Goal: Transaction & Acquisition: Book appointment/travel/reservation

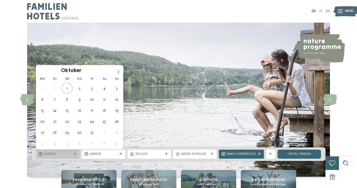
click at [65, 152] on span "Anreise" at bounding box center [58, 154] width 28 height 5
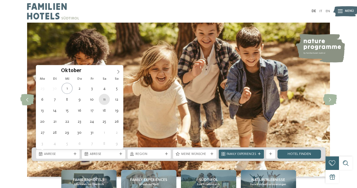
type div "11.10.2025"
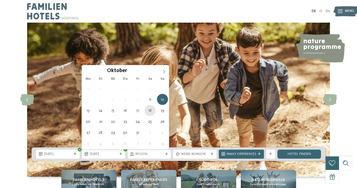
type div "18.10.2025"
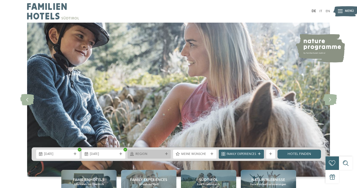
click at [166, 156] on div "Region" at bounding box center [149, 153] width 43 height 9
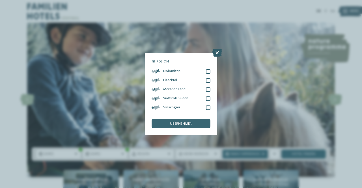
click at [216, 52] on icon at bounding box center [217, 53] width 10 height 8
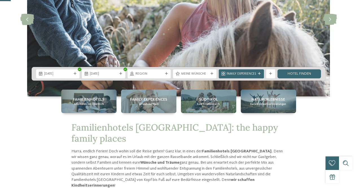
scroll to position [82, 0]
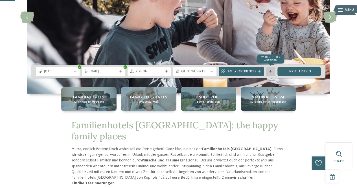
click at [271, 73] on div "Weitere Filter anzeigen" at bounding box center [270, 71] width 9 height 9
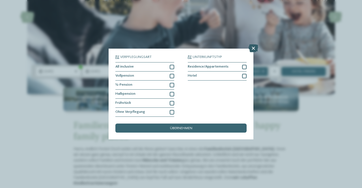
click at [254, 47] on icon at bounding box center [253, 48] width 10 height 8
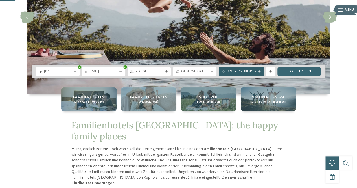
click at [248, 68] on div "Family Experiences" at bounding box center [241, 71] width 45 height 9
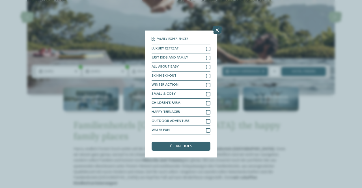
click at [219, 34] on div at bounding box center [217, 30] width 10 height 8
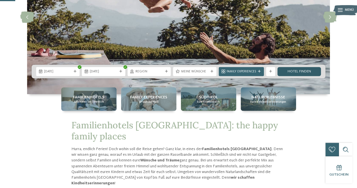
click at [307, 71] on link "Hotel finden" at bounding box center [299, 71] width 43 height 9
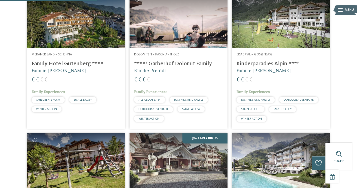
scroll to position [318, 0]
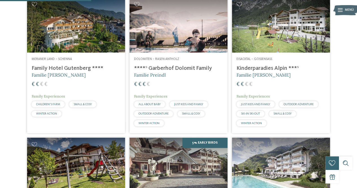
click at [258, 53] on img at bounding box center [281, 24] width 98 height 55
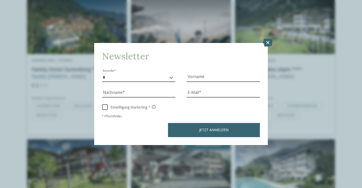
click at [271, 48] on div "Newsletter * **** **** ******* ****** Anrede Vorname Nachname Link" at bounding box center [181, 94] width 362 height 188
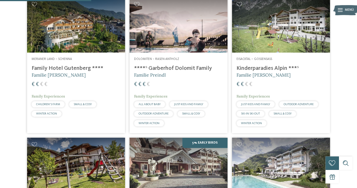
click at [271, 48] on img at bounding box center [281, 24] width 98 height 55
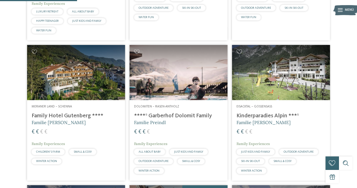
scroll to position [271, 0]
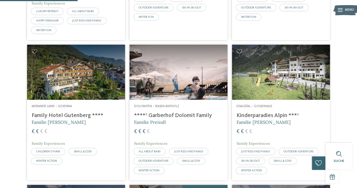
click at [264, 119] on h4 "Kinderparadies Alpin ***ˢ" at bounding box center [281, 115] width 89 height 7
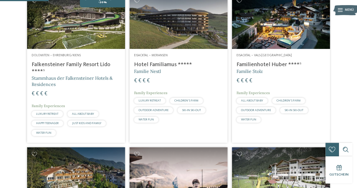
scroll to position [167, 0]
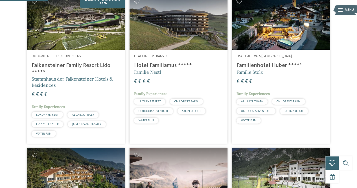
click at [80, 50] on img at bounding box center [76, 22] width 98 height 55
click at [183, 33] on img at bounding box center [179, 22] width 98 height 55
click at [277, 16] on img at bounding box center [281, 22] width 98 height 55
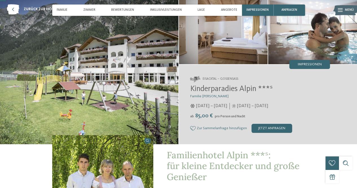
scroll to position [25, 0]
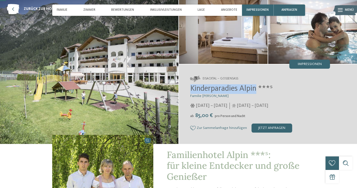
drag, startPoint x: 190, startPoint y: 90, endPoint x: 256, endPoint y: 90, distance: 66.1
click at [256, 90] on div "Eisacktal – Gossensass Kinderparadies Alpin ***ˢ Familie Außerhofer 05.12.2024 …" at bounding box center [268, 103] width 179 height 79
copy span "Kinderparadies Alpin"
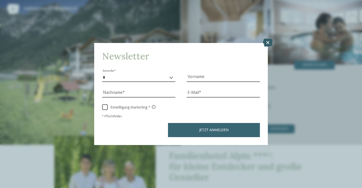
click at [267, 43] on icon at bounding box center [268, 43] width 10 height 8
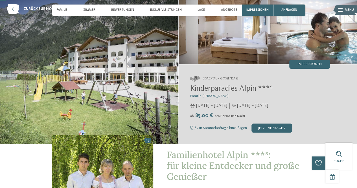
scroll to position [0, 0]
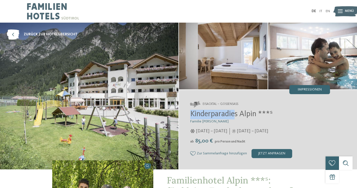
drag, startPoint x: 191, startPoint y: 113, endPoint x: 234, endPoint y: 110, distance: 43.9
click at [234, 110] on h2 "Kinderparadies Alpin ***ˢ" at bounding box center [260, 115] width 140 height 10
drag, startPoint x: 260, startPoint y: 117, endPoint x: 190, endPoint y: 113, distance: 69.8
click at [190, 113] on span "Kinderparadies Alpin ***ˢ" at bounding box center [231, 114] width 82 height 8
copy span "Kinderparadies Alpin"
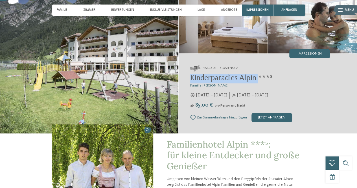
scroll to position [28, 0]
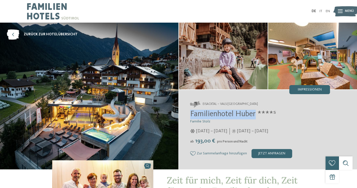
drag, startPoint x: 191, startPoint y: 113, endPoint x: 256, endPoint y: 113, distance: 65.8
click at [256, 113] on span "Familienhotel Huber ****ˢ" at bounding box center [233, 114] width 86 height 8
copy span "Familienhotel Huber"
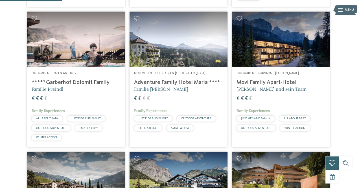
scroll to position [263, 0]
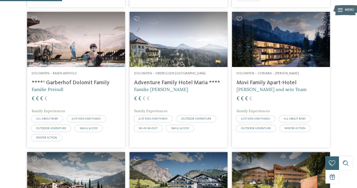
click at [303, 51] on img at bounding box center [281, 39] width 98 height 55
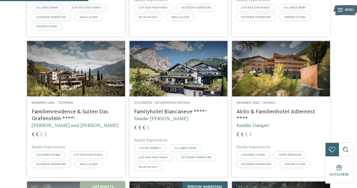
scroll to position [374, 0]
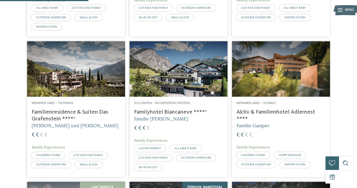
click at [84, 75] on img at bounding box center [76, 68] width 98 height 55
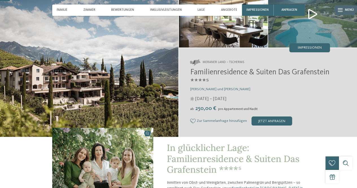
scroll to position [42, 0]
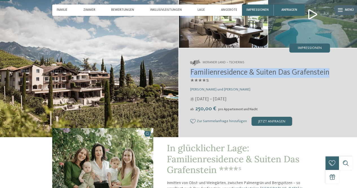
drag, startPoint x: 191, startPoint y: 71, endPoint x: 228, endPoint y: 82, distance: 38.9
click at [228, 82] on span "Familienresidence & Suiten Das Grafenstein ****ˢ" at bounding box center [259, 78] width 139 height 18
copy span "Familienresidence & Suiten Das Grafenstein"
